Goal: Navigation & Orientation: Find specific page/section

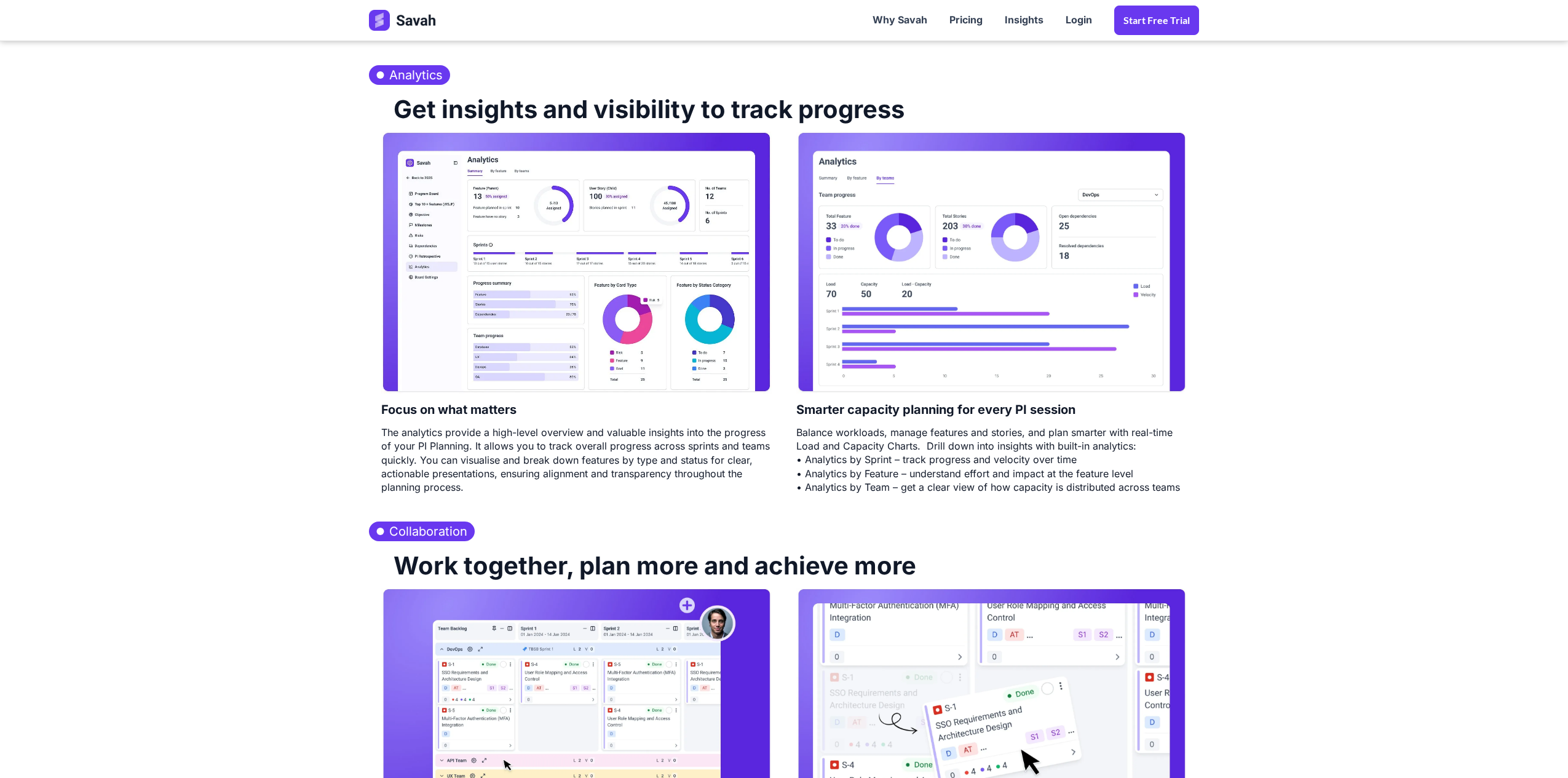
scroll to position [2952, 0]
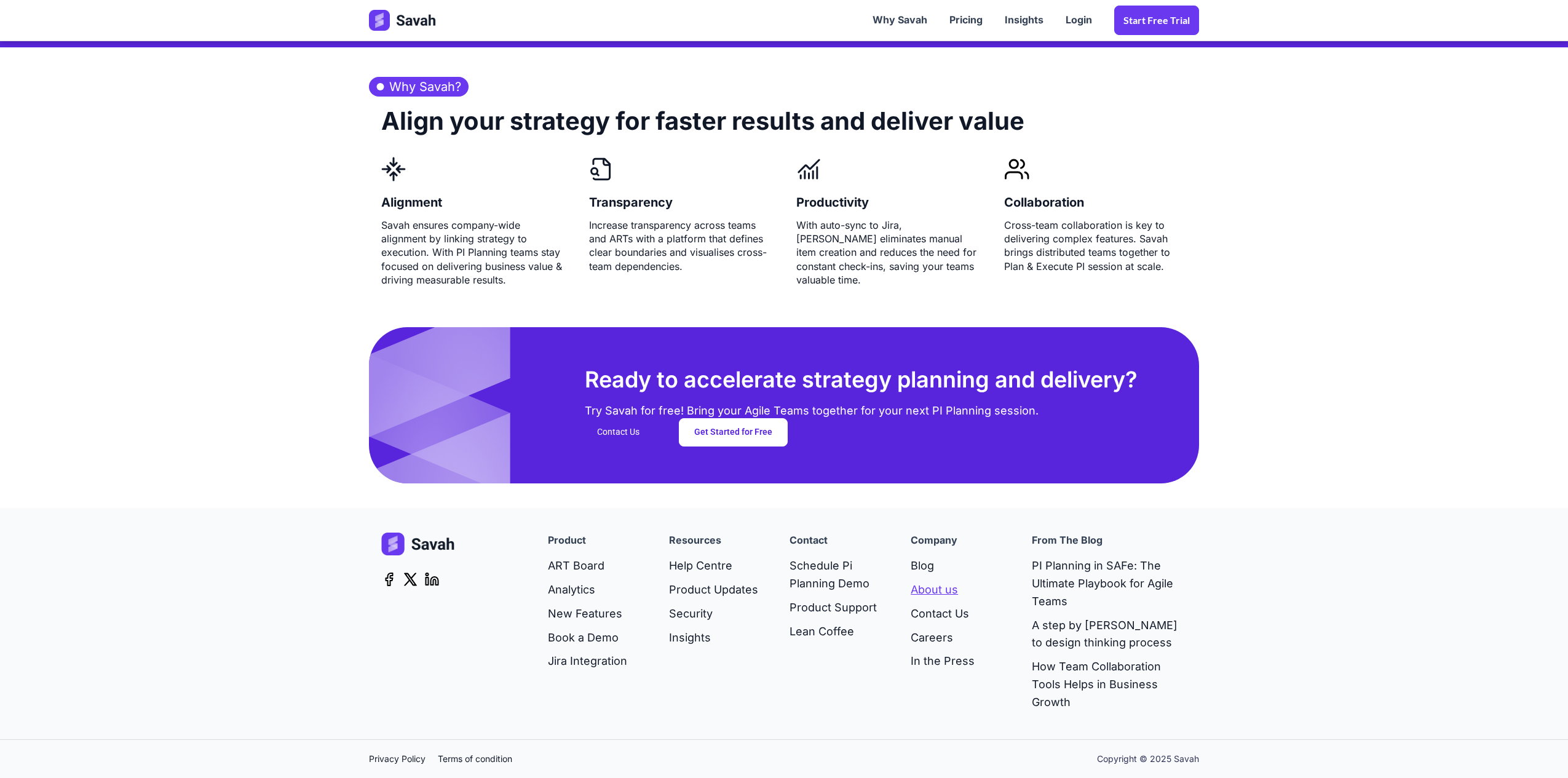
click at [938, 592] on link "About us" at bounding box center [943, 590] width 64 height 24
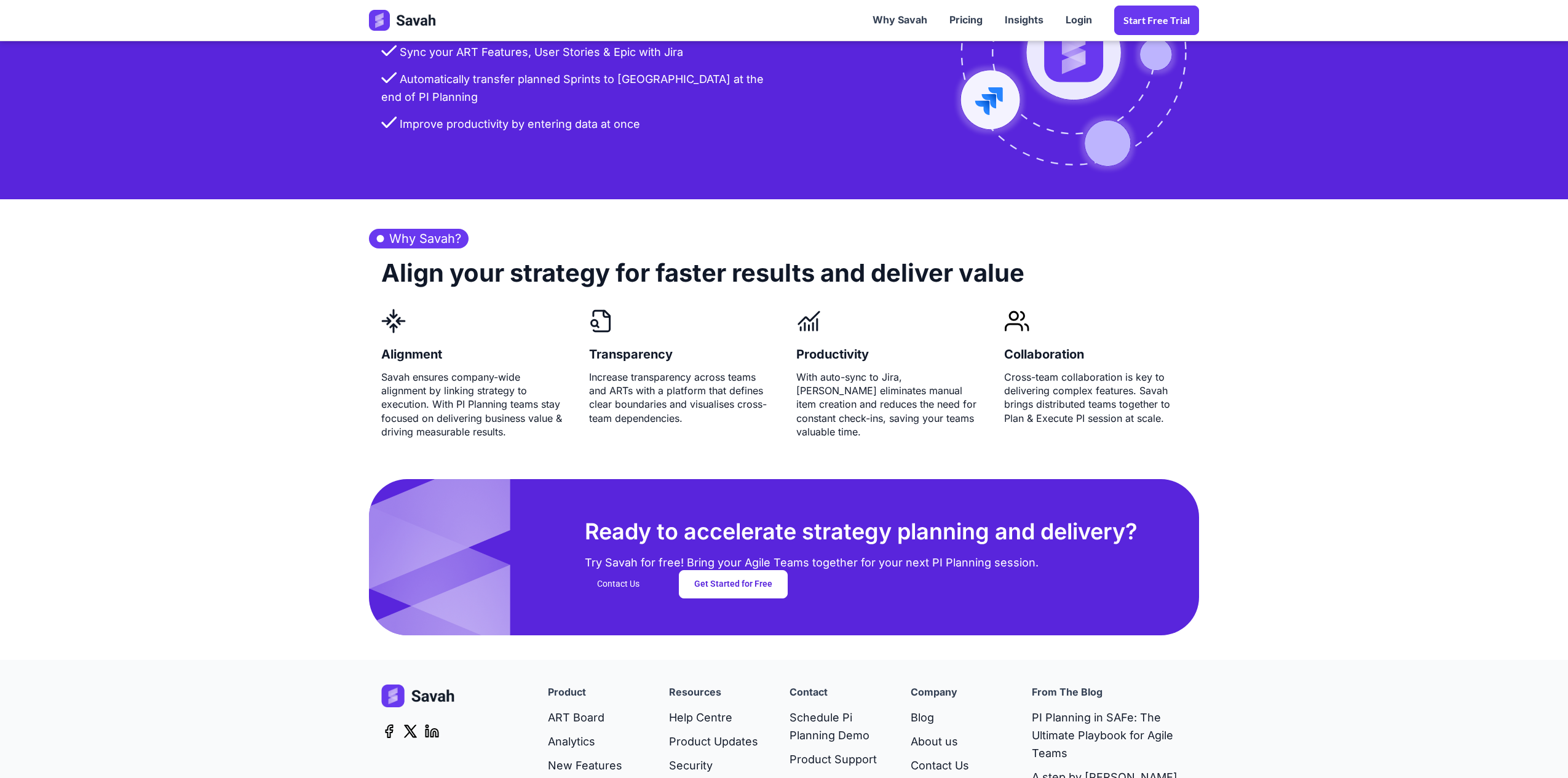
scroll to position [2952, 0]
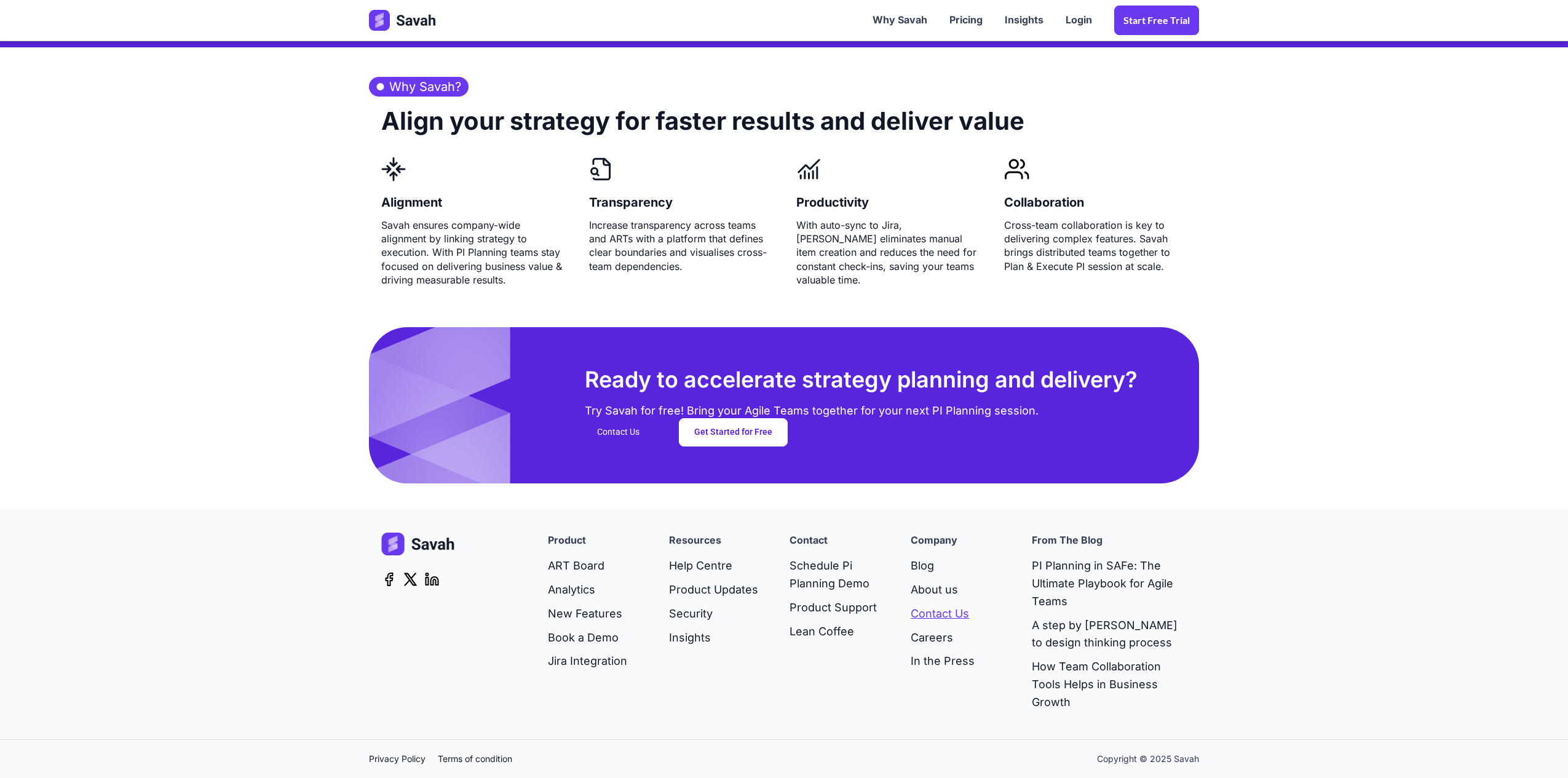
click at [937, 613] on link "Contact Us" at bounding box center [943, 614] width 64 height 24
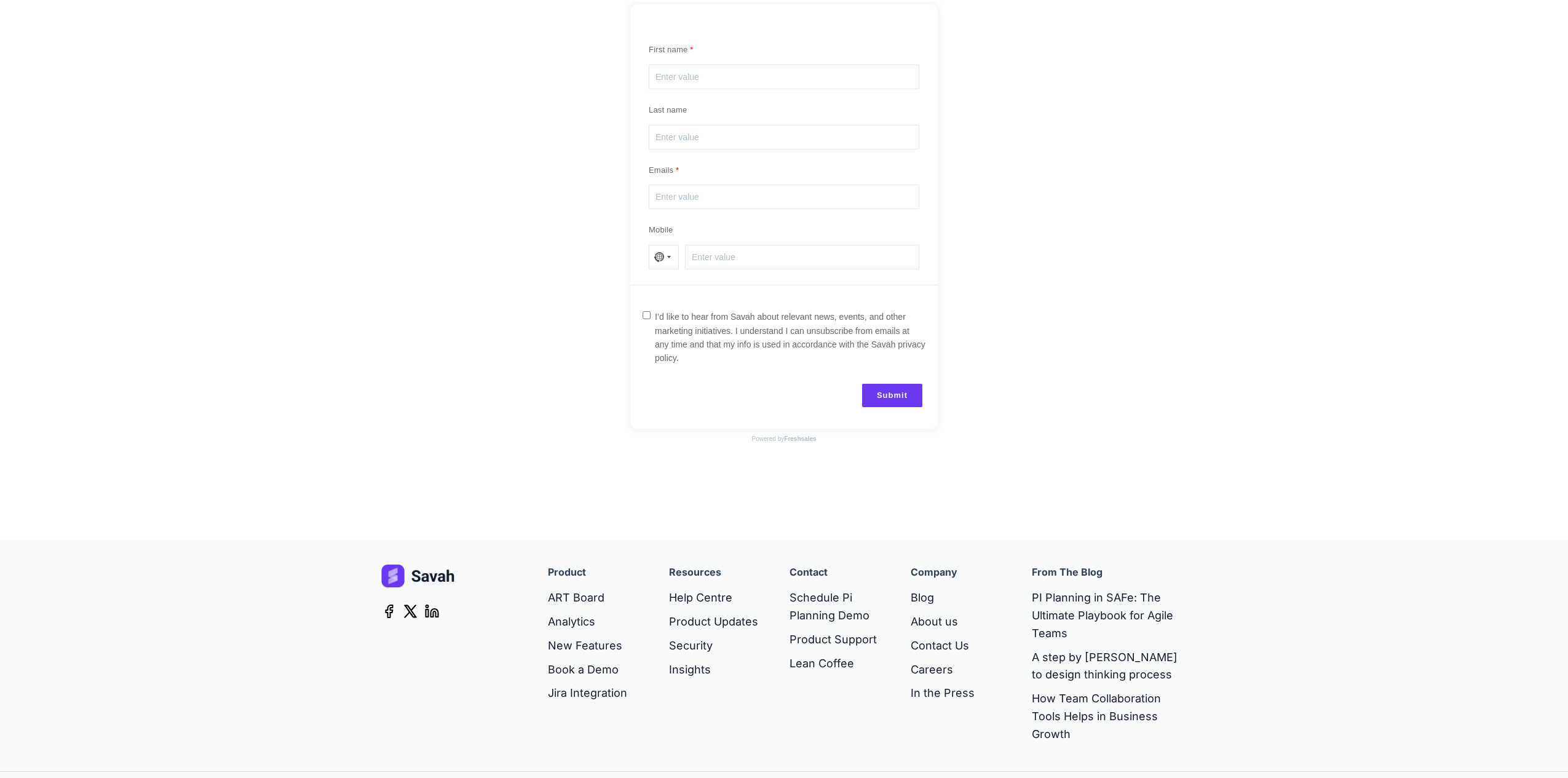
scroll to position [347, 0]
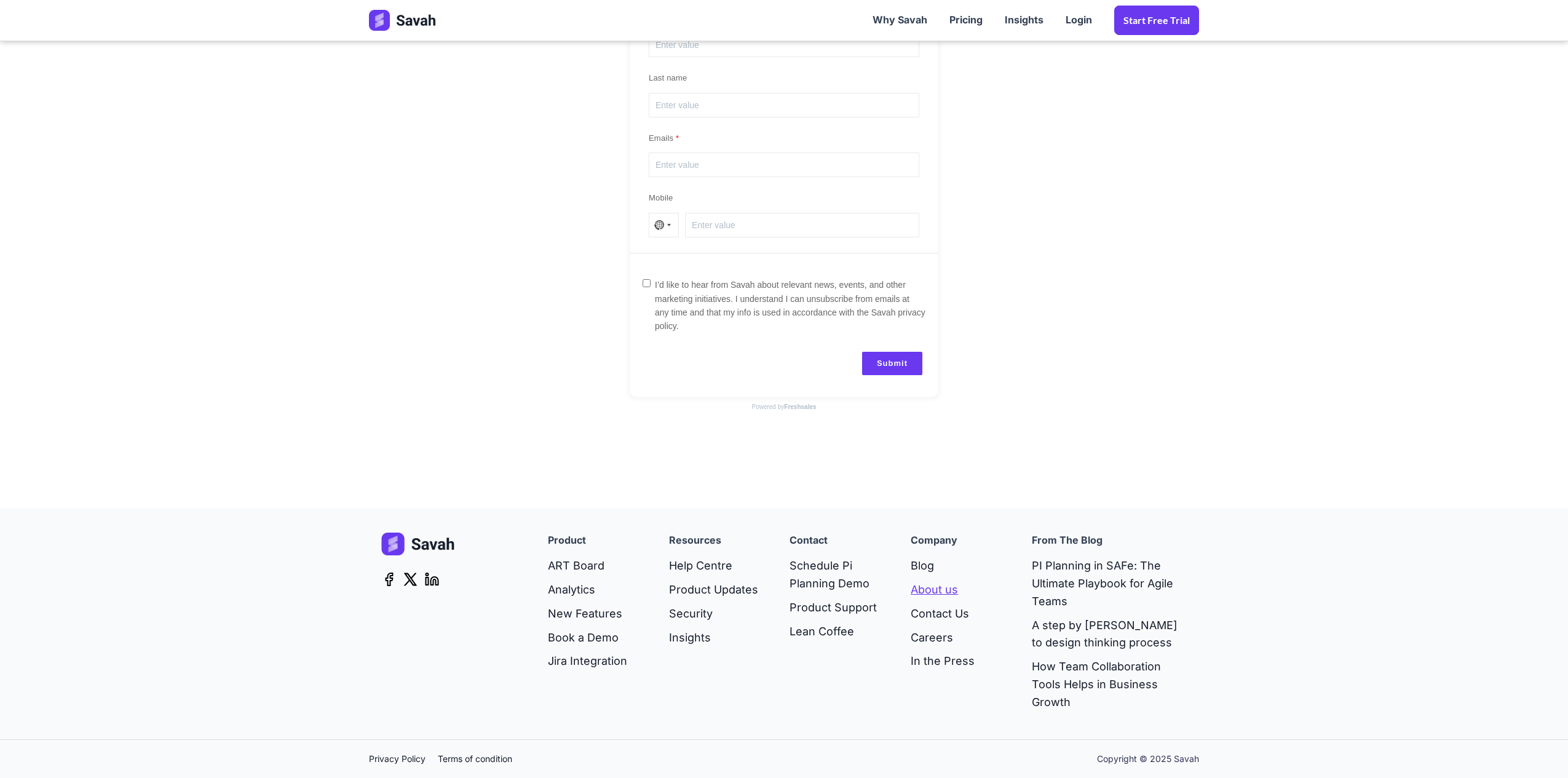
click at [937, 593] on link "About us" at bounding box center [943, 590] width 64 height 24
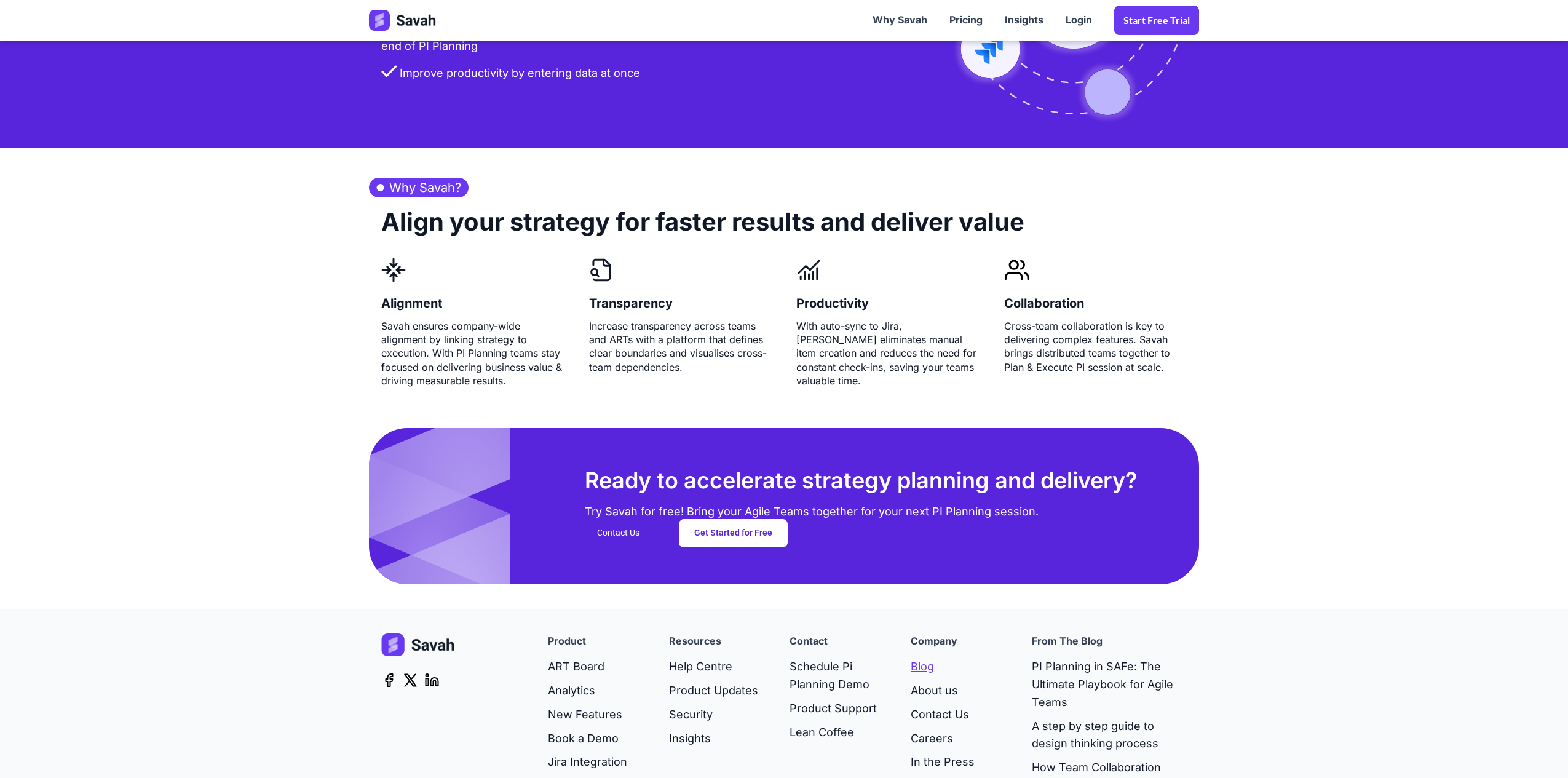
scroll to position [2952, 0]
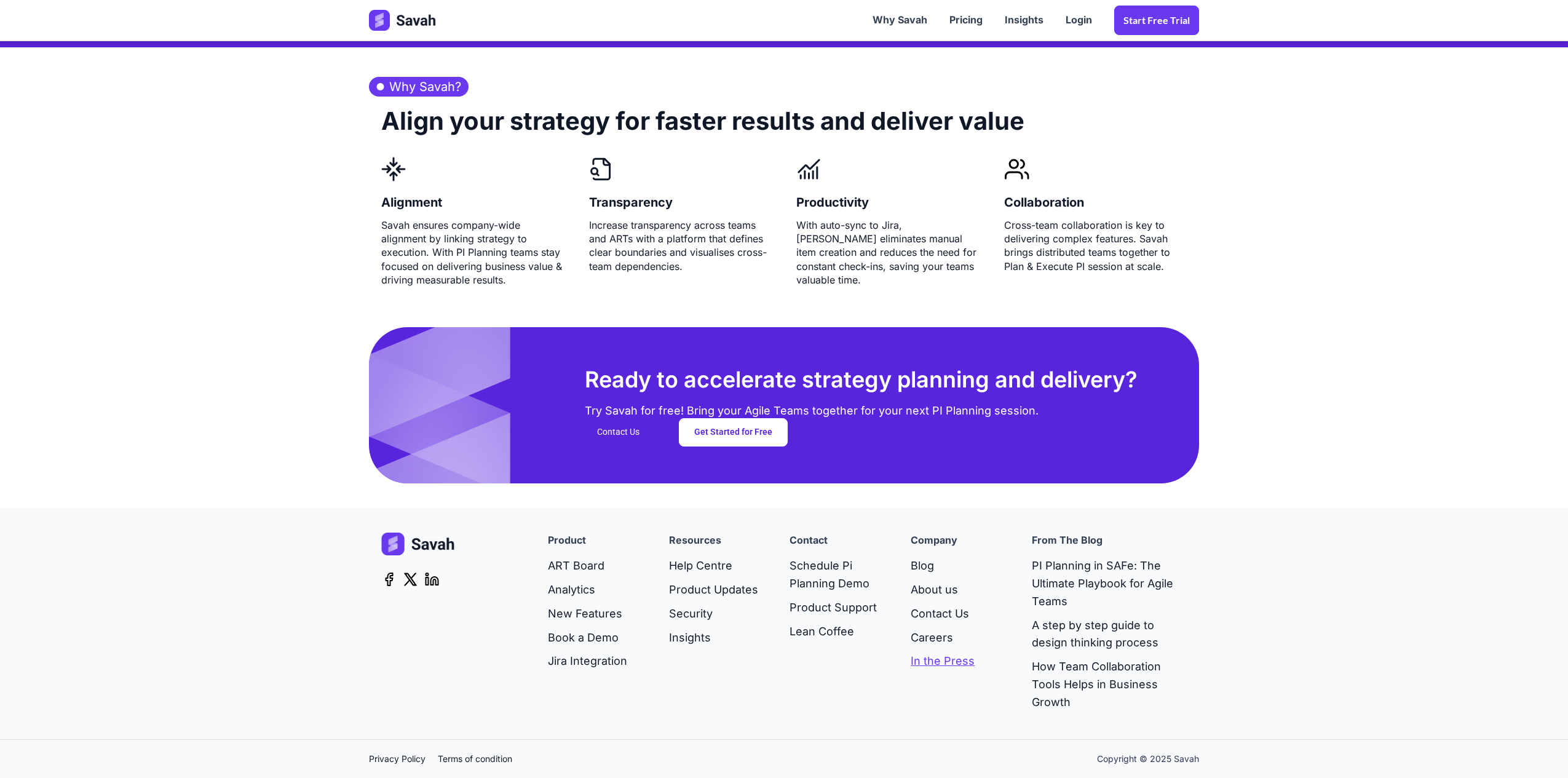
click at [934, 662] on link "In the Press" at bounding box center [943, 662] width 64 height 24
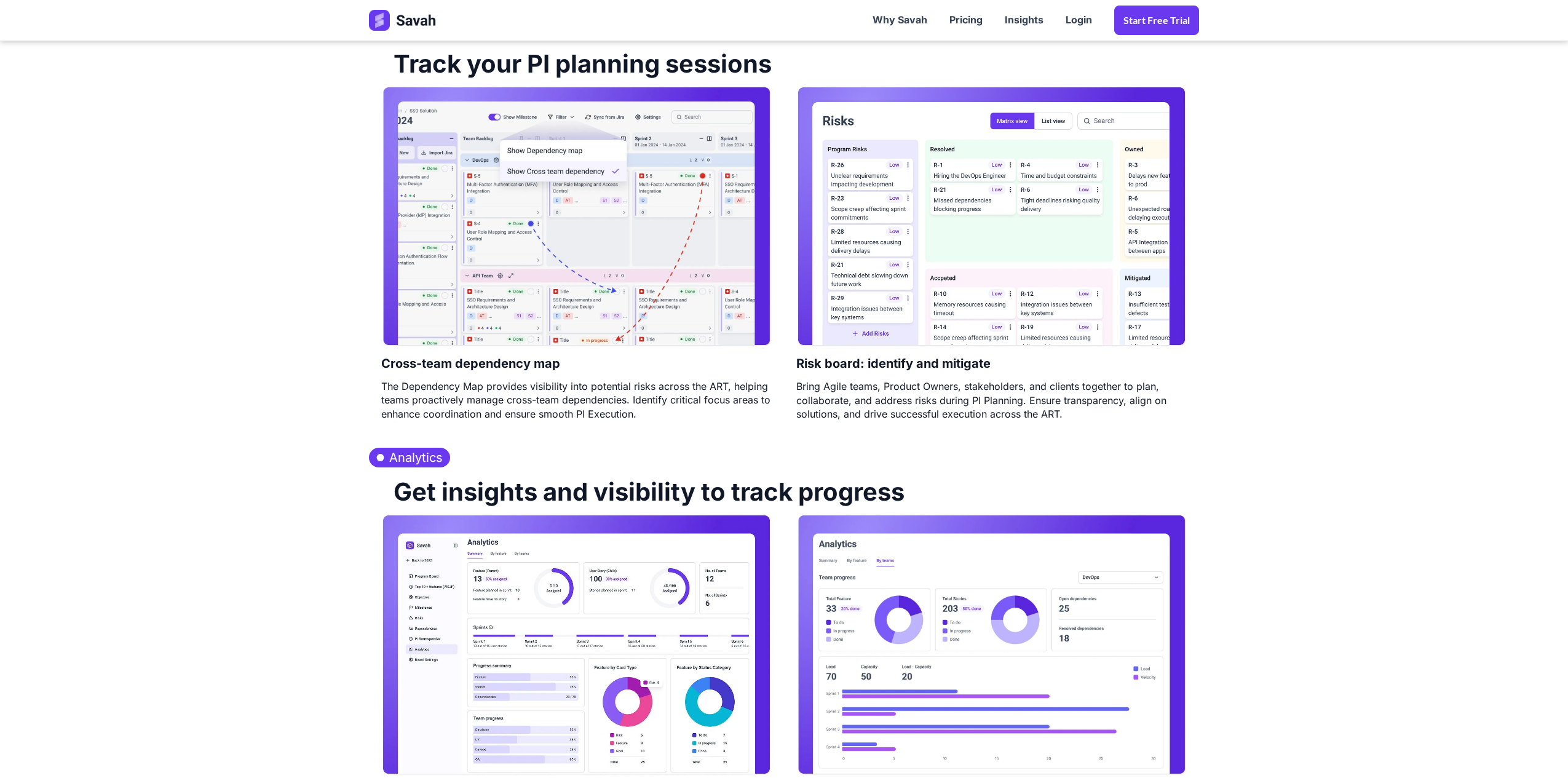
scroll to position [1496, 0]
